Goal: Information Seeking & Learning: Check status

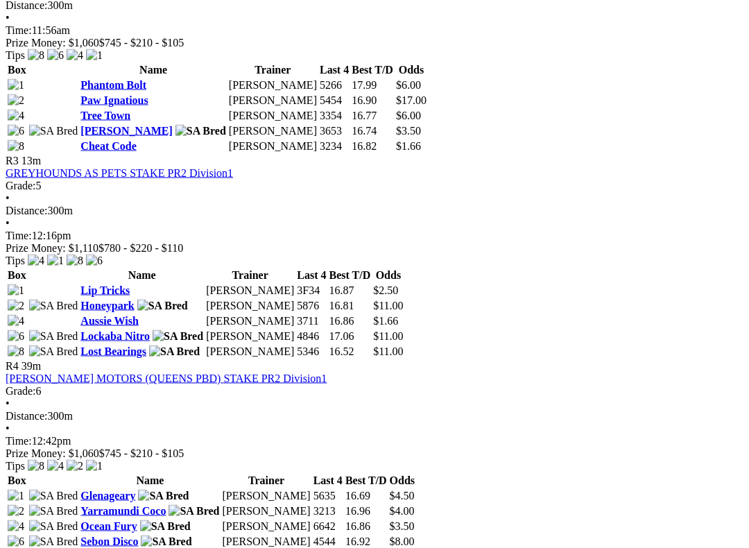
scroll to position [971, 0]
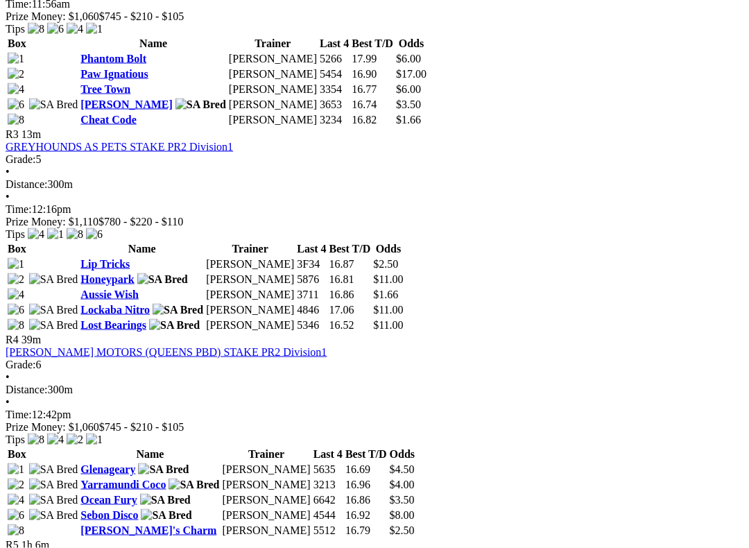
scroll to position [997, 0]
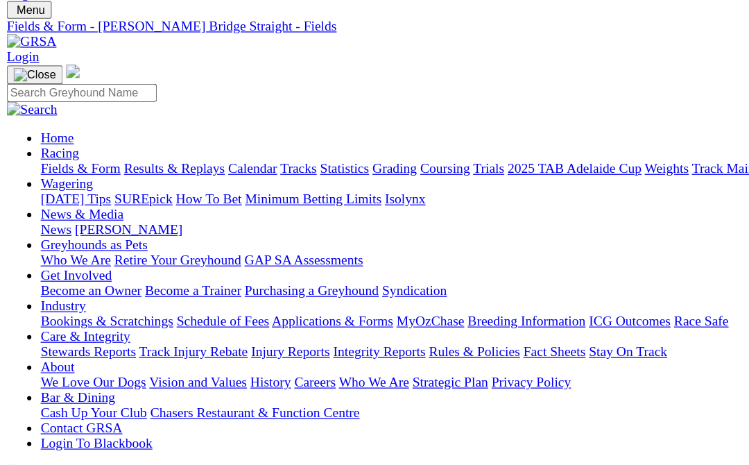
scroll to position [0, 0]
